Goal: Transaction & Acquisition: Purchase product/service

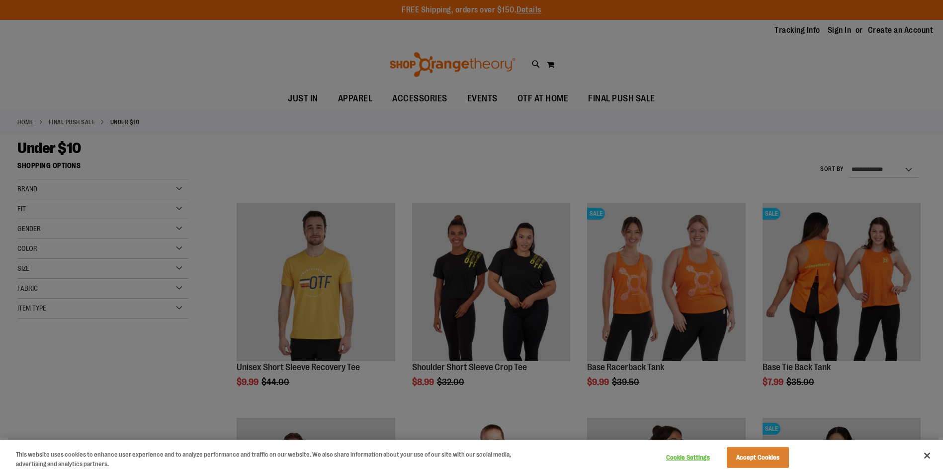
click at [908, 86] on div at bounding box center [471, 237] width 943 height 474
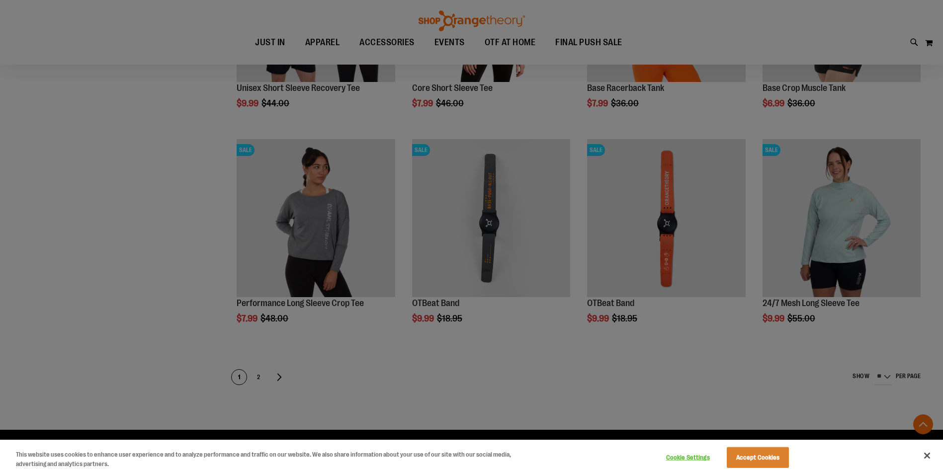
scroll to position [503, 0]
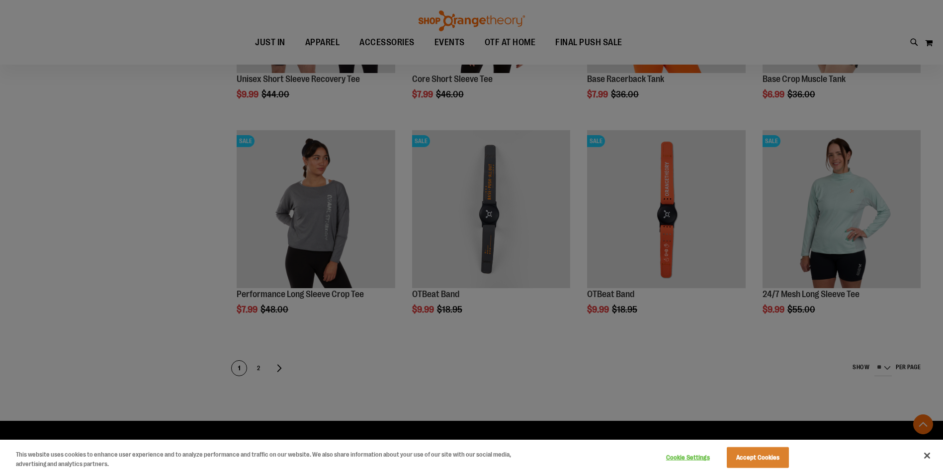
click at [665, 219] on div at bounding box center [471, 237] width 943 height 474
click at [750, 461] on button "Accept Cookies" at bounding box center [758, 457] width 62 height 21
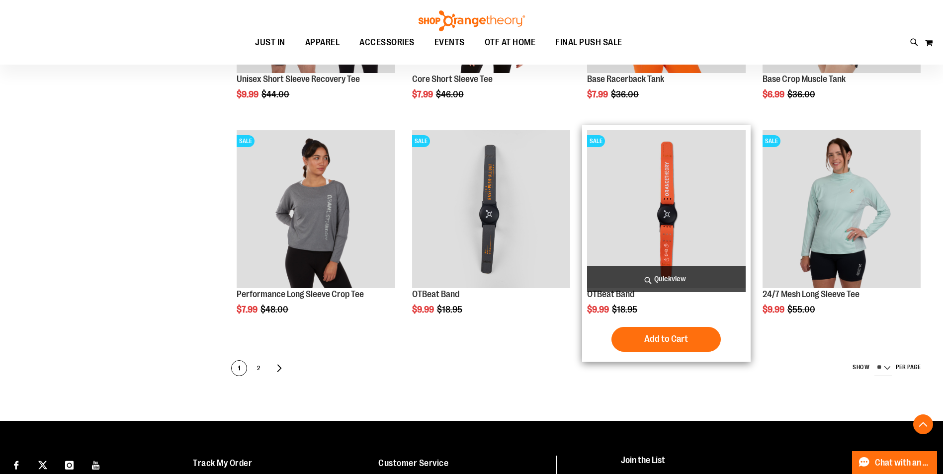
click at [662, 237] on img "product" at bounding box center [666, 209] width 158 height 158
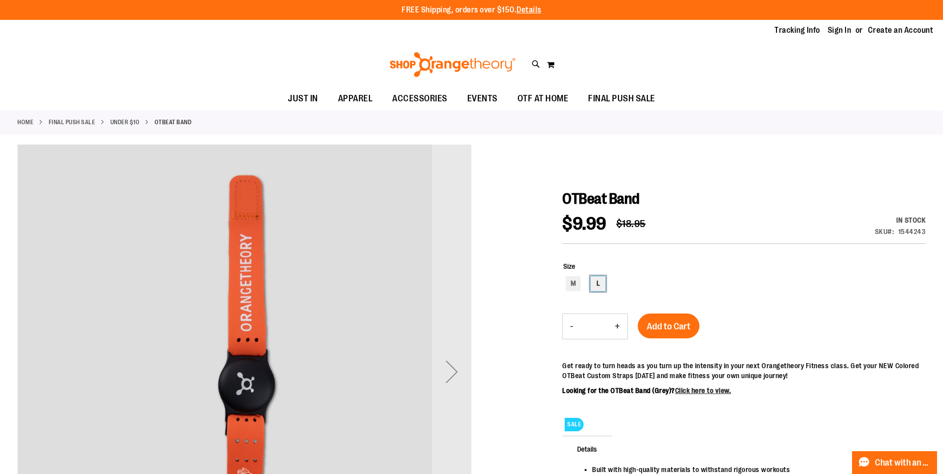
click at [598, 283] on div "L" at bounding box center [598, 283] width 15 height 15
type input "***"
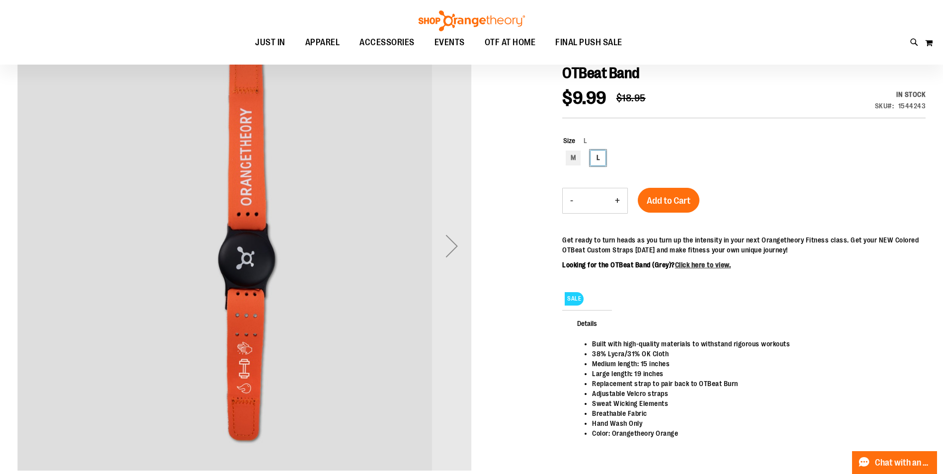
scroll to position [136, 0]
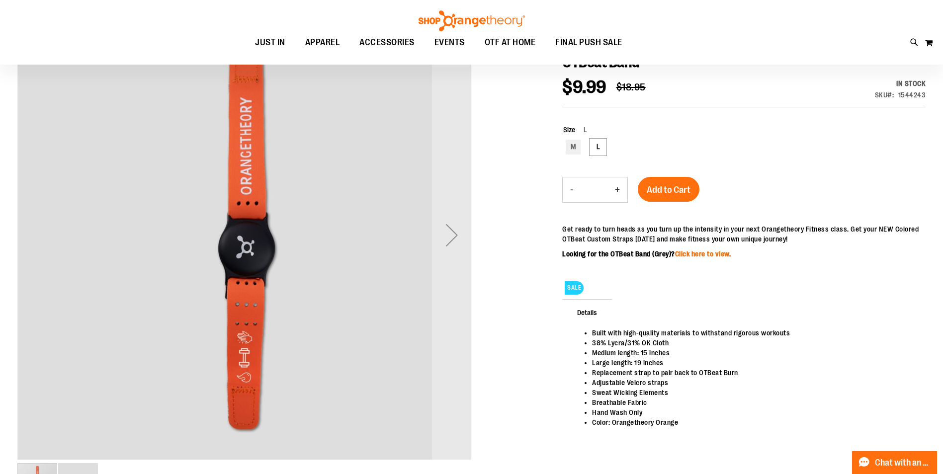
click at [706, 252] on link "Click here to view." at bounding box center [703, 254] width 56 height 8
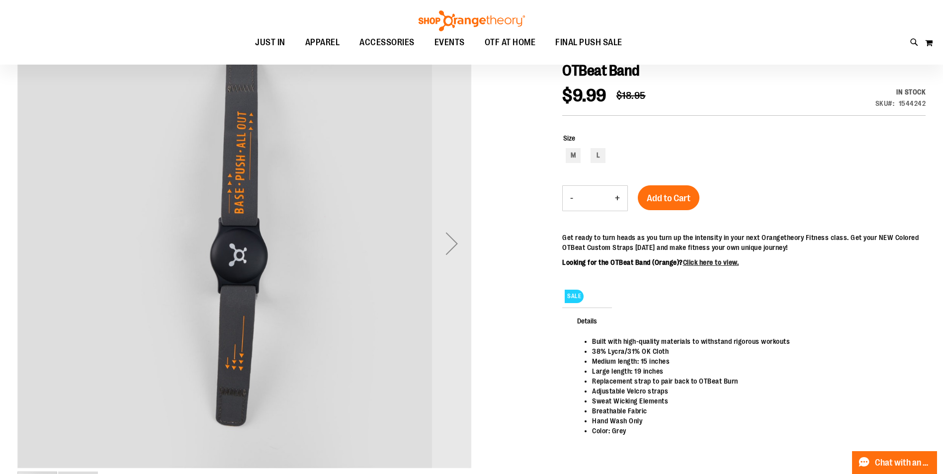
scroll to position [148, 0]
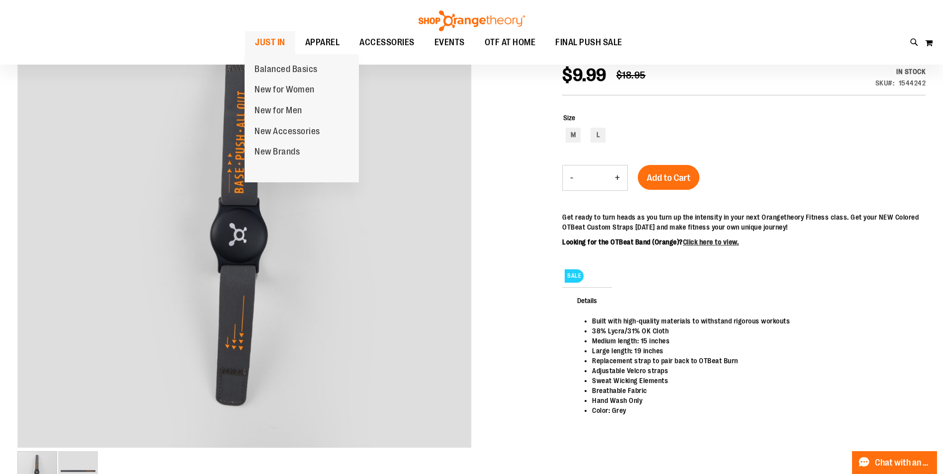
click at [266, 50] on span "JUST IN" at bounding box center [270, 42] width 30 height 22
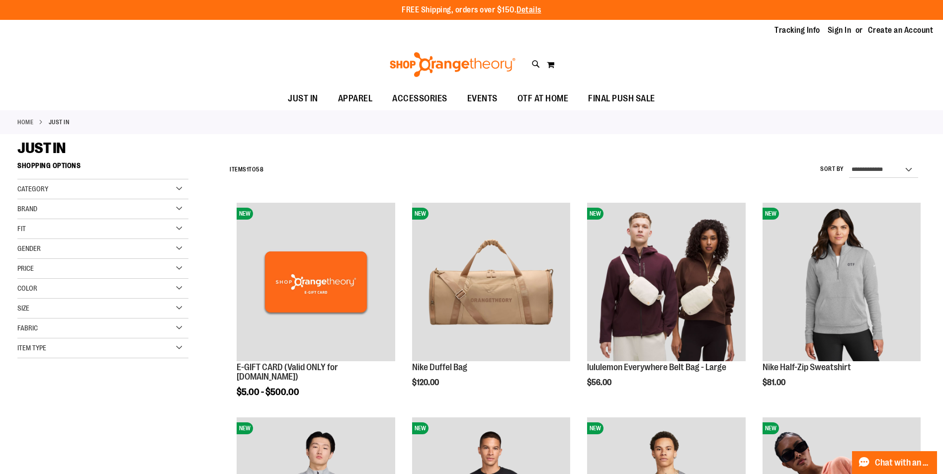
click at [182, 345] on div "Item Type" at bounding box center [102, 349] width 171 height 20
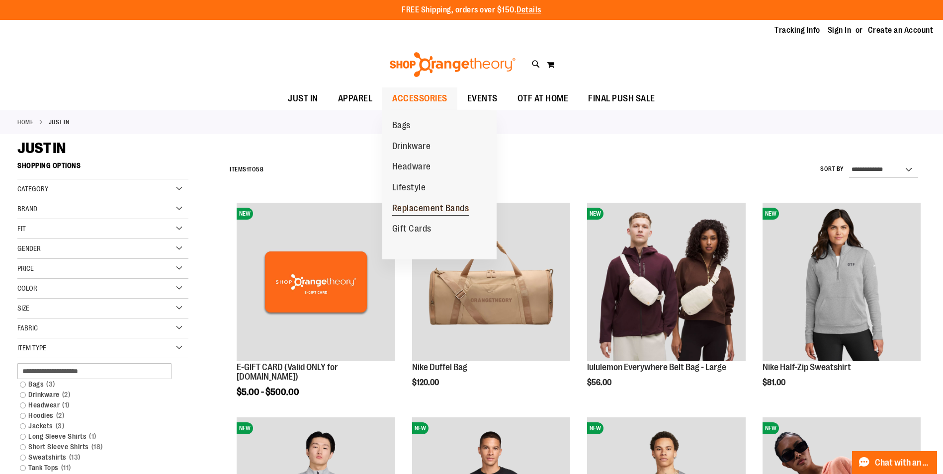
click at [428, 205] on span "Replacement Bands" at bounding box center [430, 209] width 77 height 12
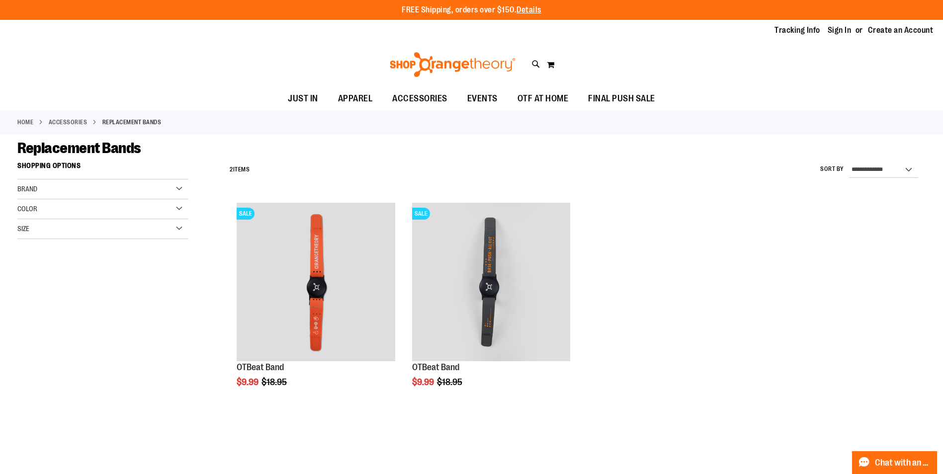
click at [181, 227] on div "Size" at bounding box center [102, 229] width 171 height 20
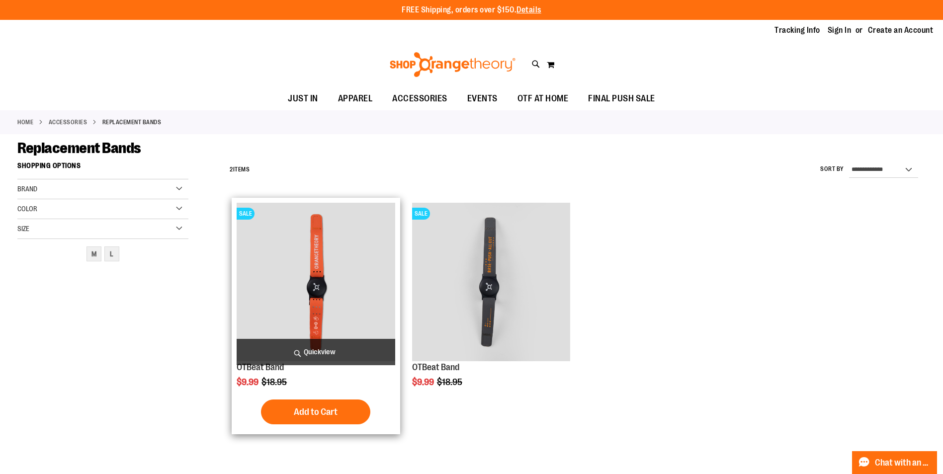
click at [314, 256] on img "product" at bounding box center [316, 282] width 158 height 158
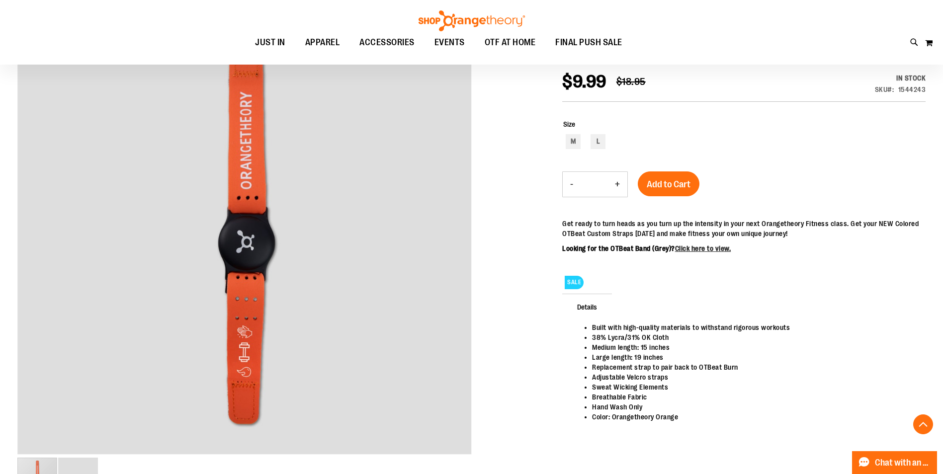
scroll to position [206, 0]
